Goal: Transaction & Acquisition: Purchase product/service

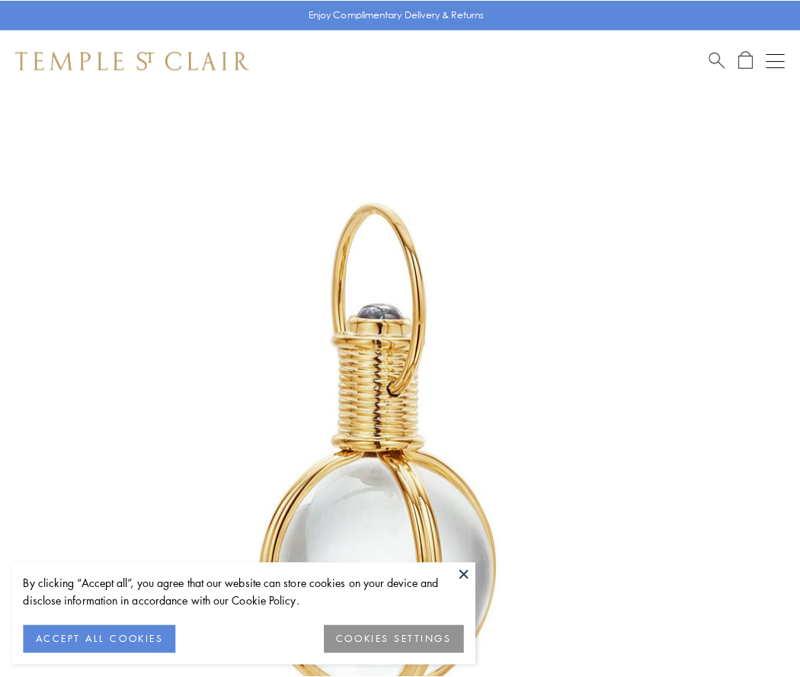
scroll to position [398, 0]
